Goal: Register for event/course

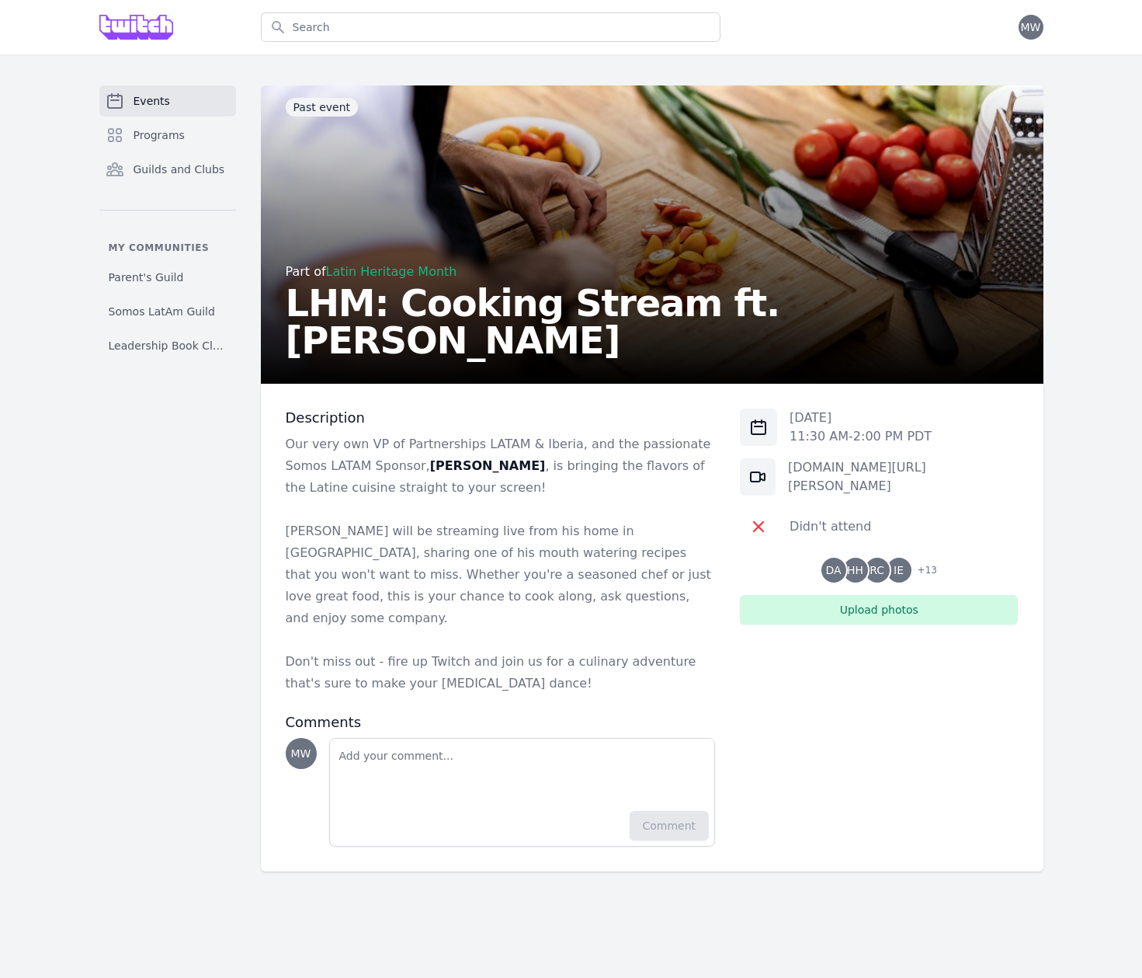
click at [147, 107] on span "Events" at bounding box center [152, 101] width 36 height 16
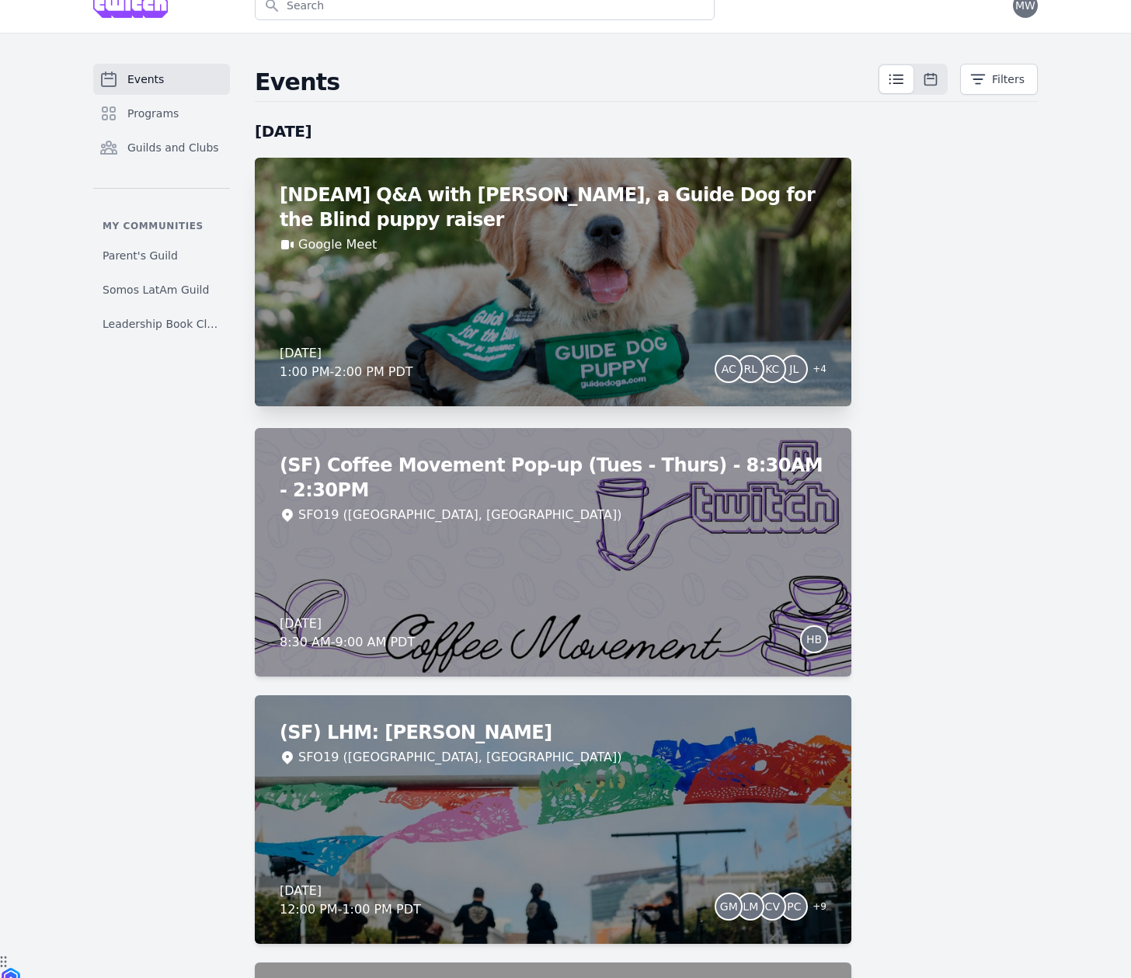
scroll to position [23, 0]
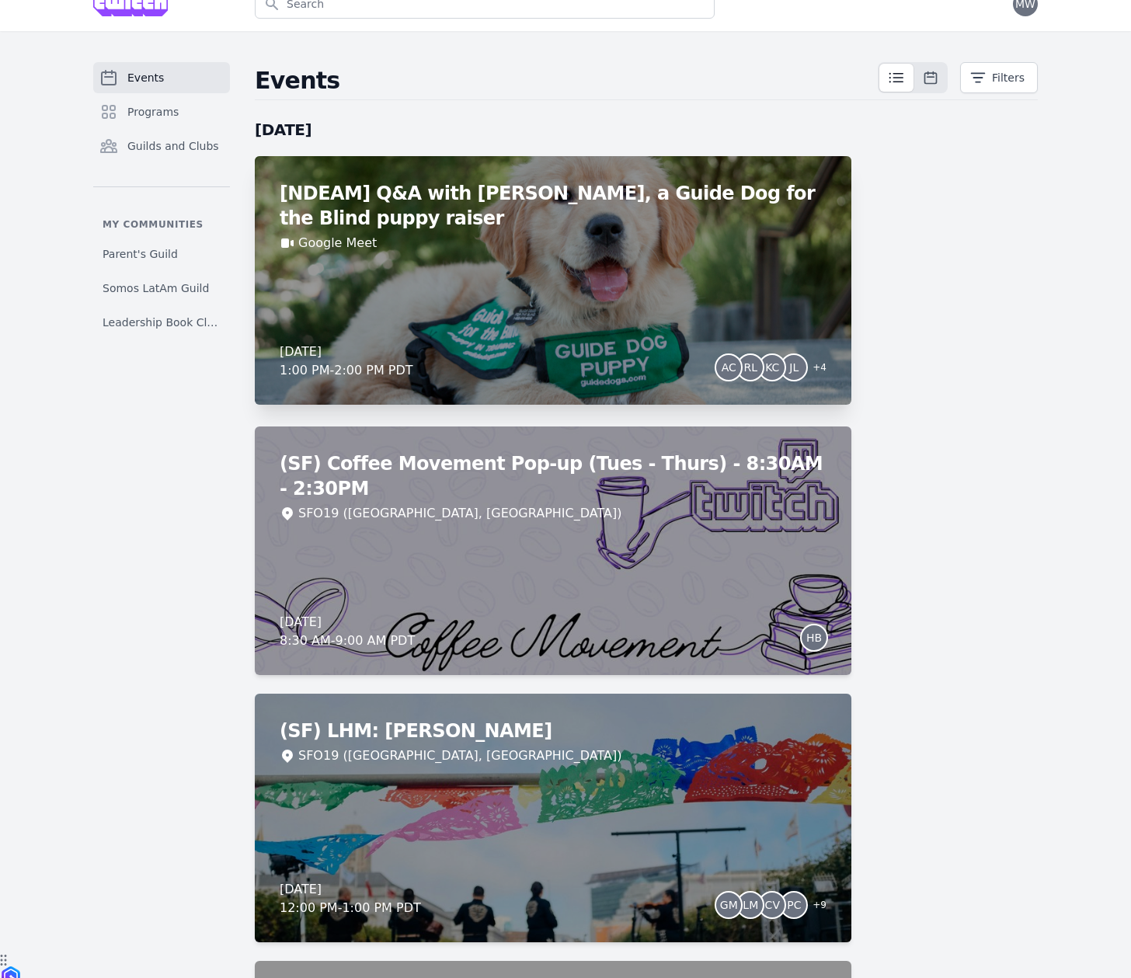
click at [524, 270] on div "[NDEAM] Q&A with [PERSON_NAME], a Guide Dog for the Blind puppy raiser Google M…" at bounding box center [553, 280] width 596 height 249
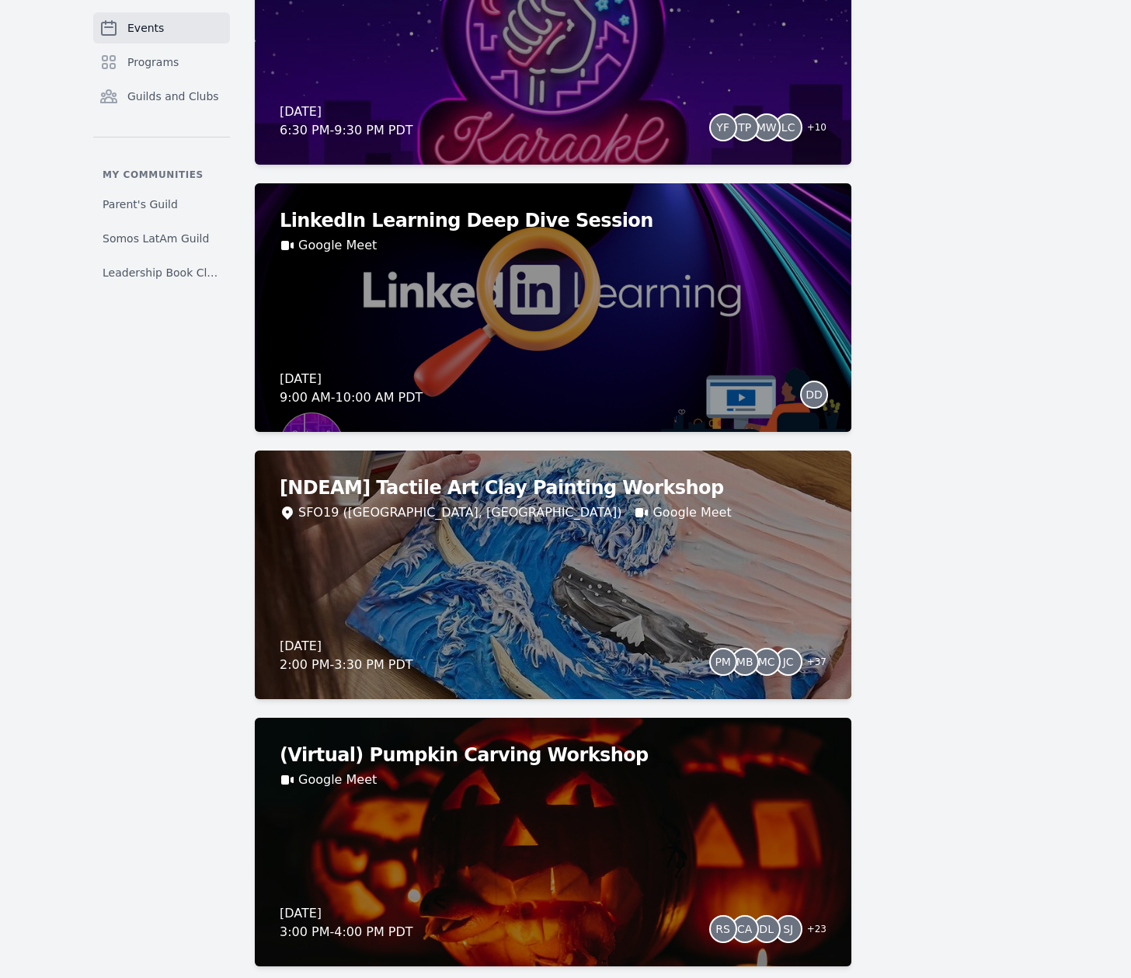
scroll to position [2995, 0]
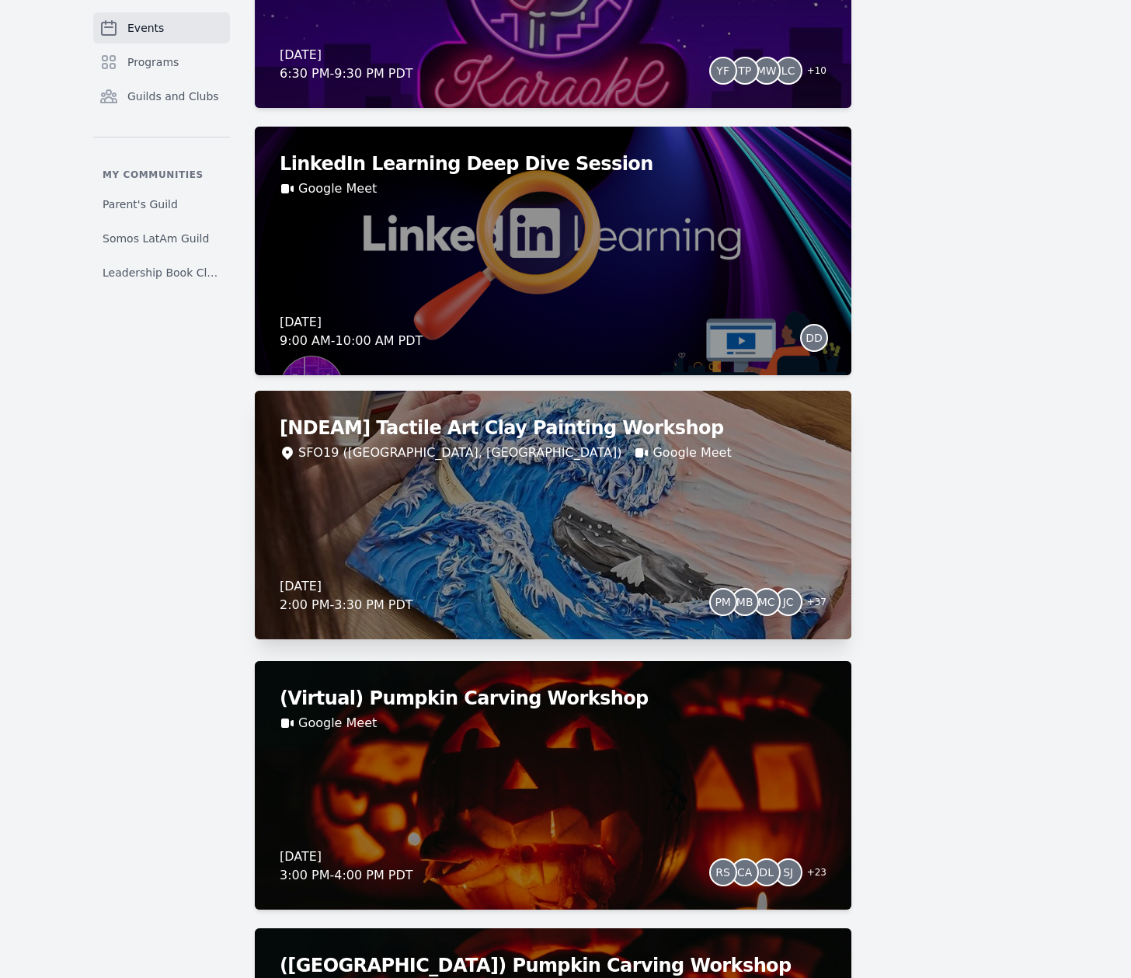
click at [487, 515] on div "[NDEAM] Tactile Art Clay Painting Workshop SFO19 ([GEOGRAPHIC_DATA], [GEOGRAPHI…" at bounding box center [553, 515] width 596 height 249
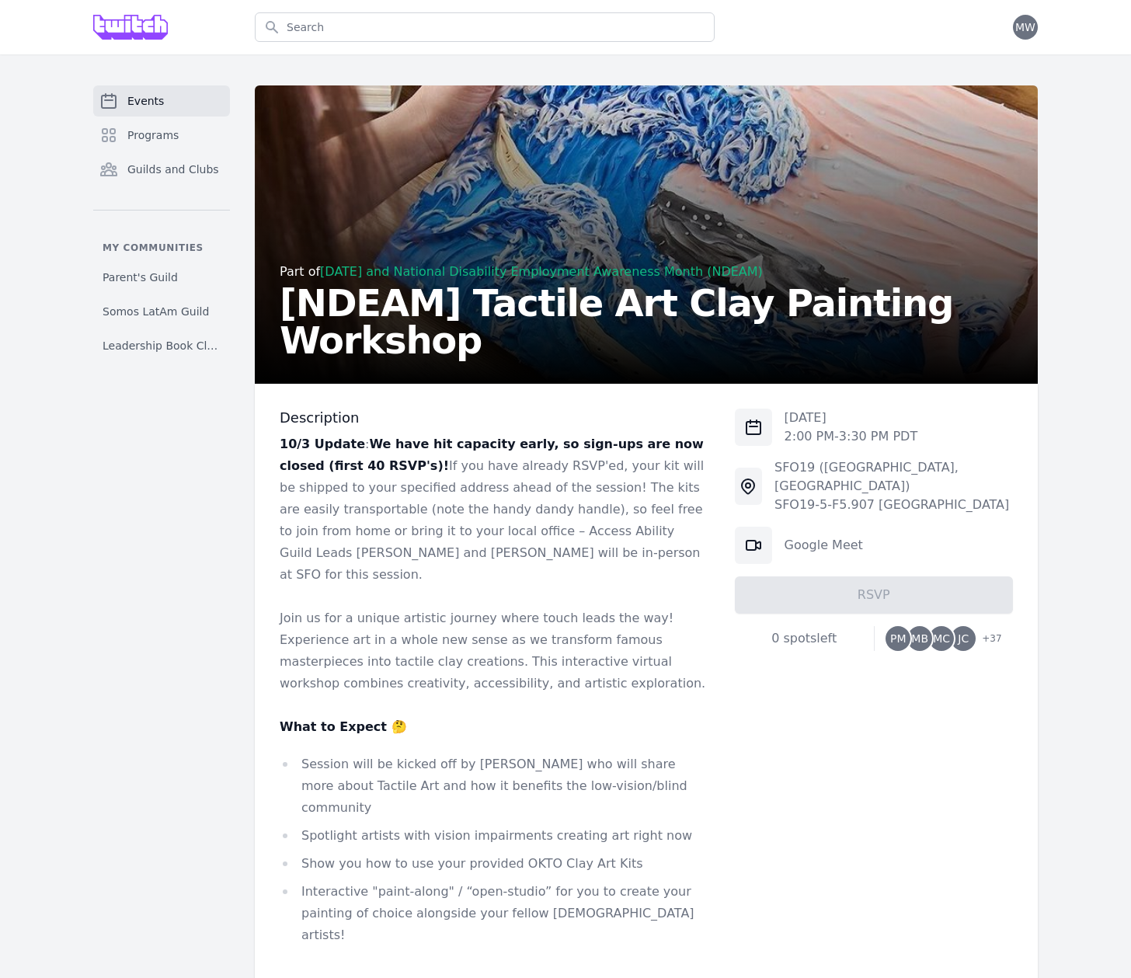
drag, startPoint x: 444, startPoint y: 545, endPoint x: 1136, endPoint y: 434, distance: 700.8
click at [444, 545] on p "10/3 Update : We have hit capacity early, so sign-ups are now closed (first 40 …" at bounding box center [495, 509] width 430 height 152
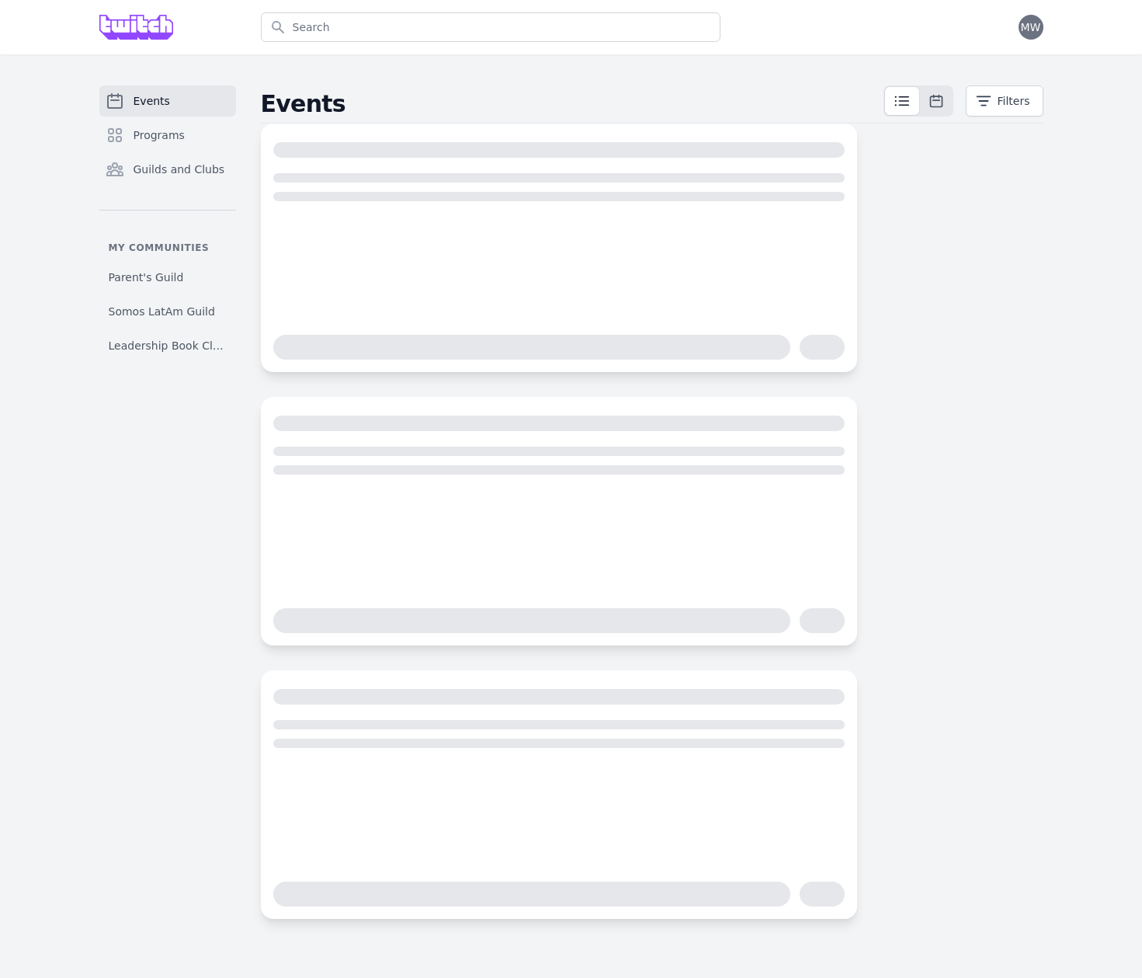
click at [953, 707] on div "Events Filters" at bounding box center [652, 501] width 783 height 833
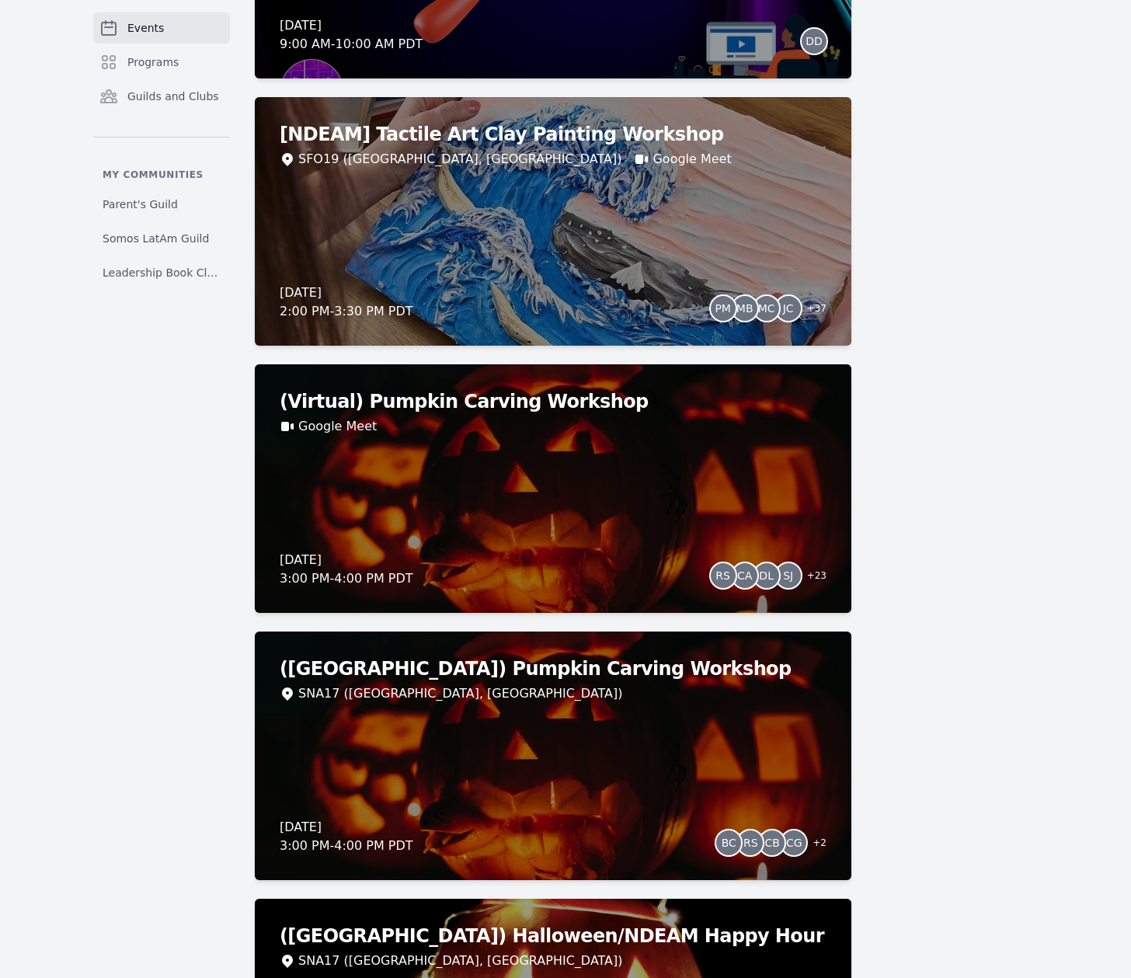
scroll to position [3138, 0]
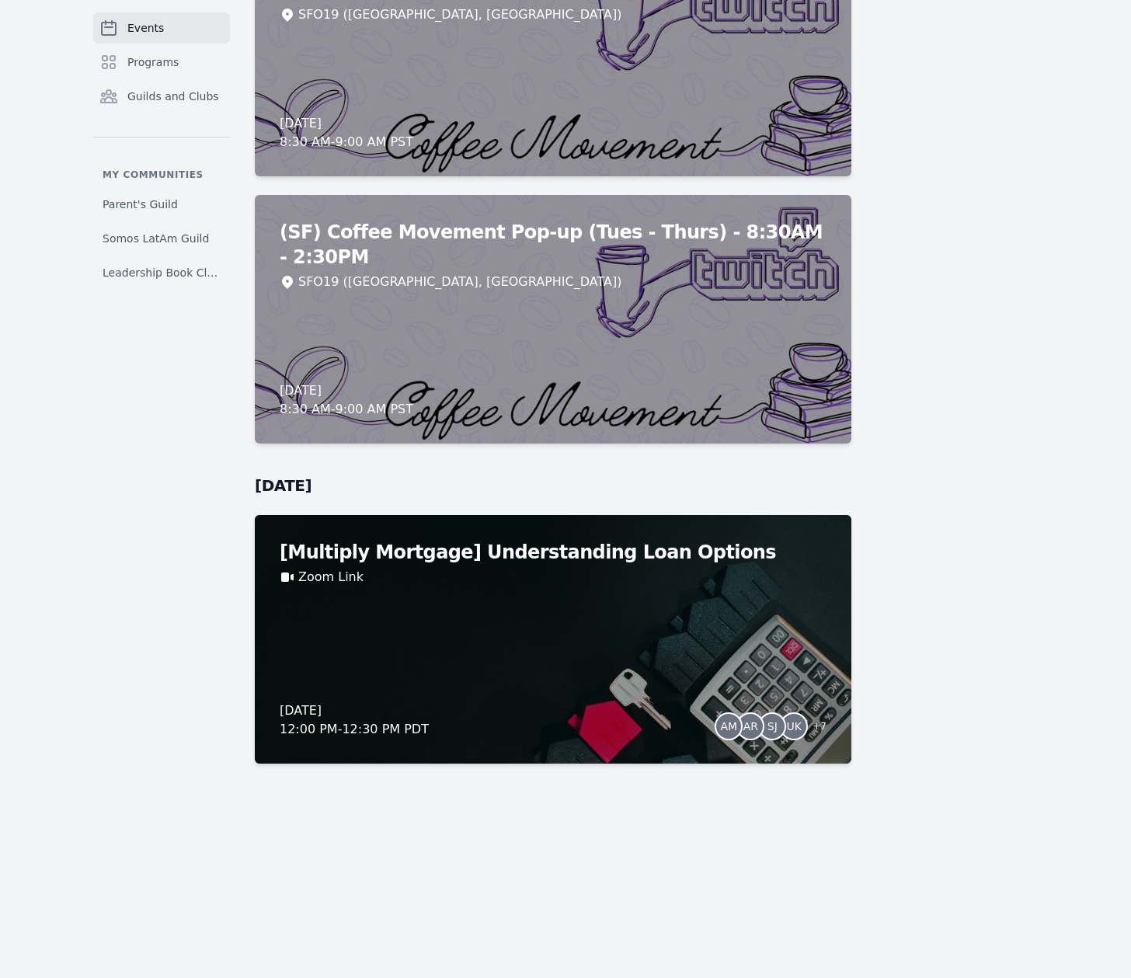
scroll to position [12118, 0]
